Goal: Navigation & Orientation: Find specific page/section

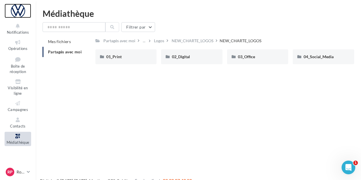
click at [17, 9] on div at bounding box center [18, 11] width 27 height 14
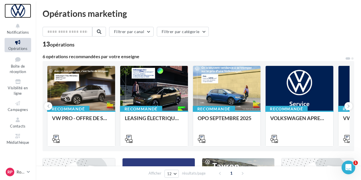
click at [18, 7] on div at bounding box center [18, 11] width 27 height 14
click at [19, 9] on div at bounding box center [18, 11] width 27 height 14
click at [18, 10] on div at bounding box center [18, 11] width 27 height 14
